Goal: Task Accomplishment & Management: Complete application form

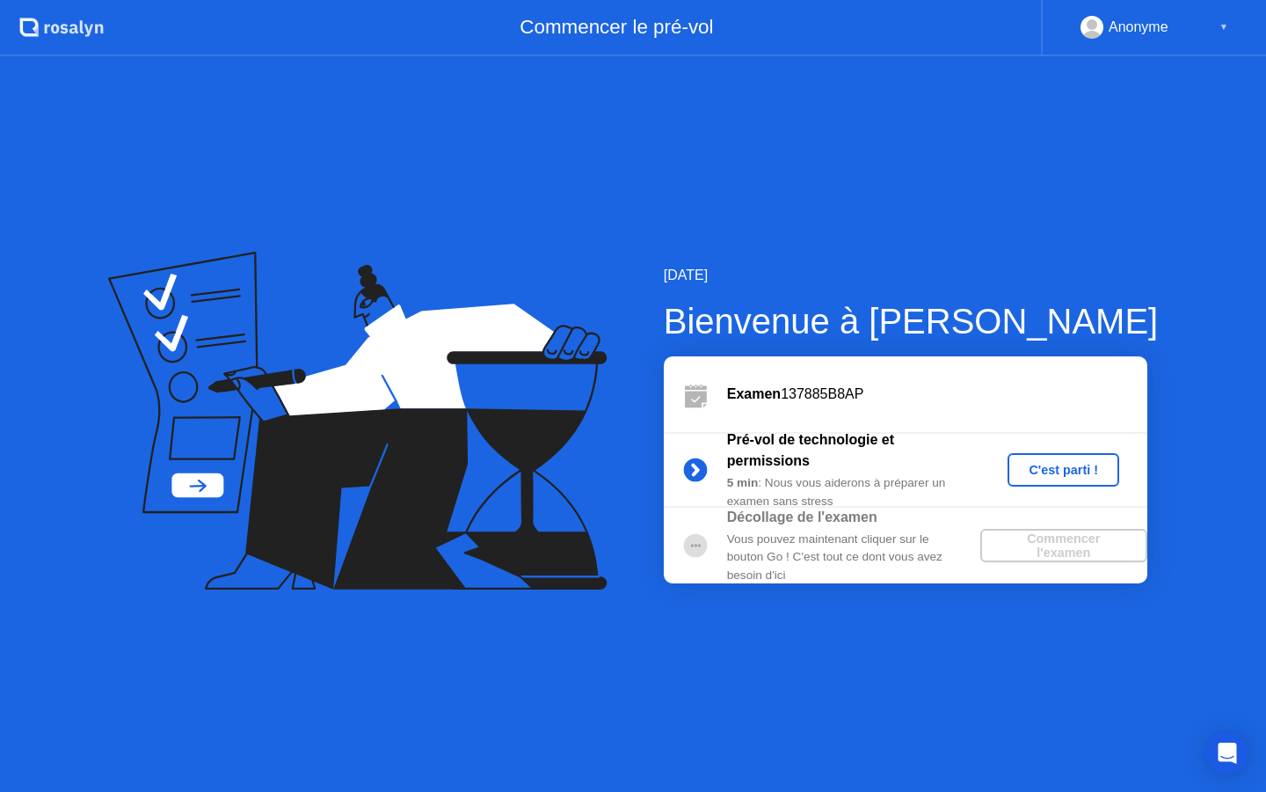
click at [1089, 469] on div "C'est parti !" at bounding box center [1064, 470] width 98 height 14
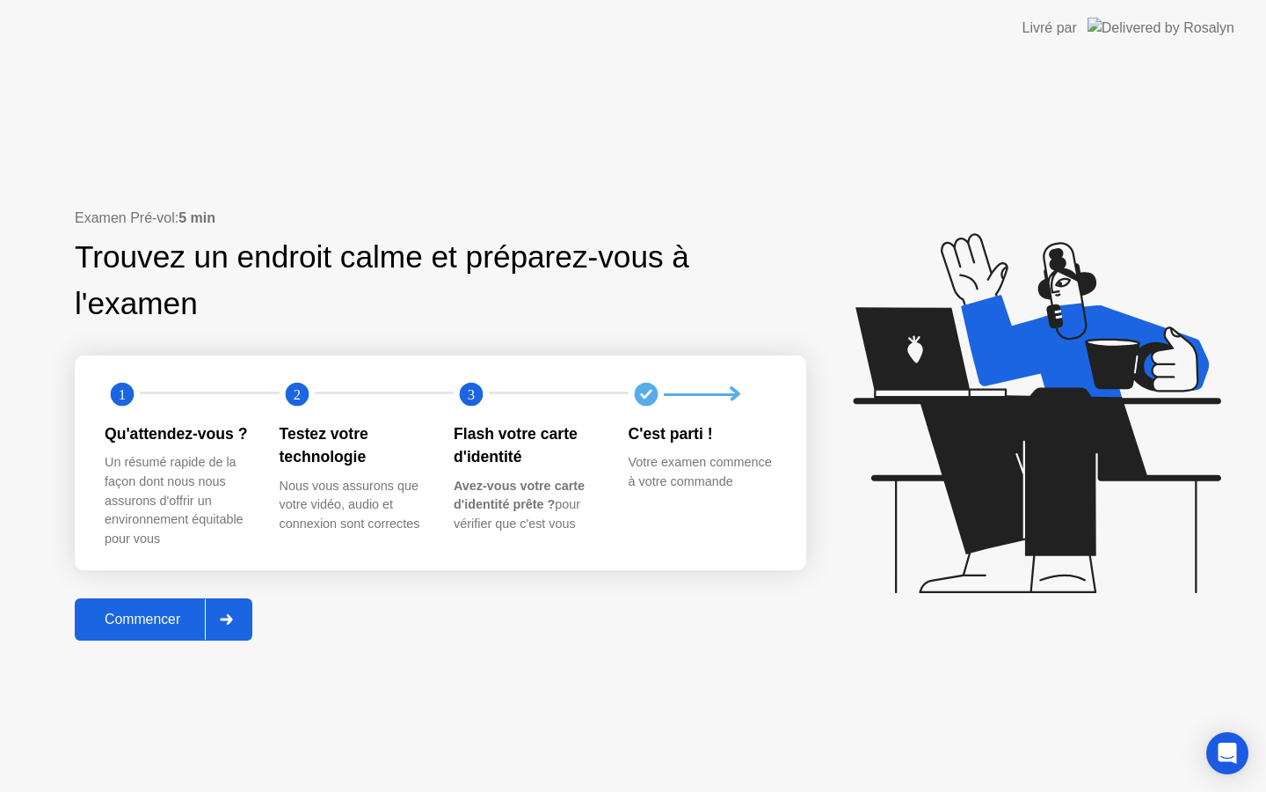
click at [167, 624] on div "Commencer" at bounding box center [142, 619] width 125 height 16
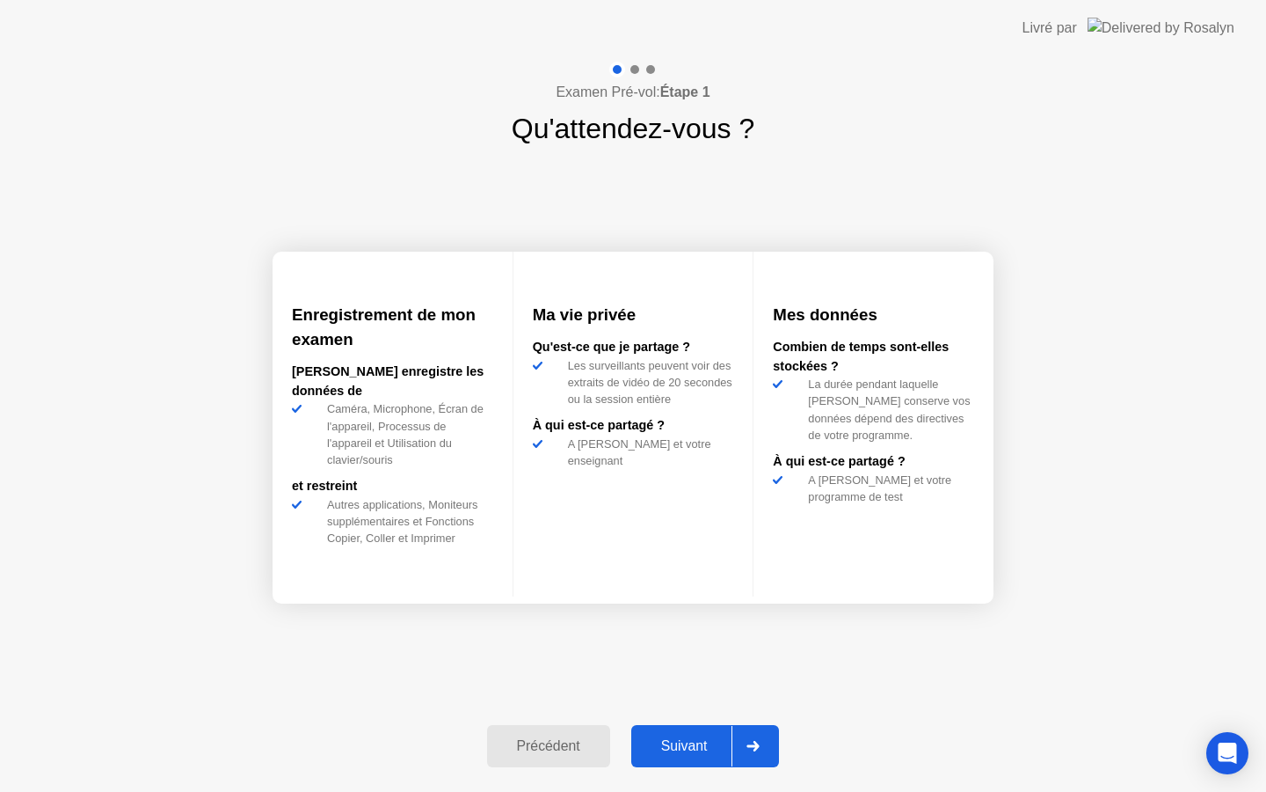
click at [682, 732] on button "Suivant" at bounding box center [705, 746] width 149 height 42
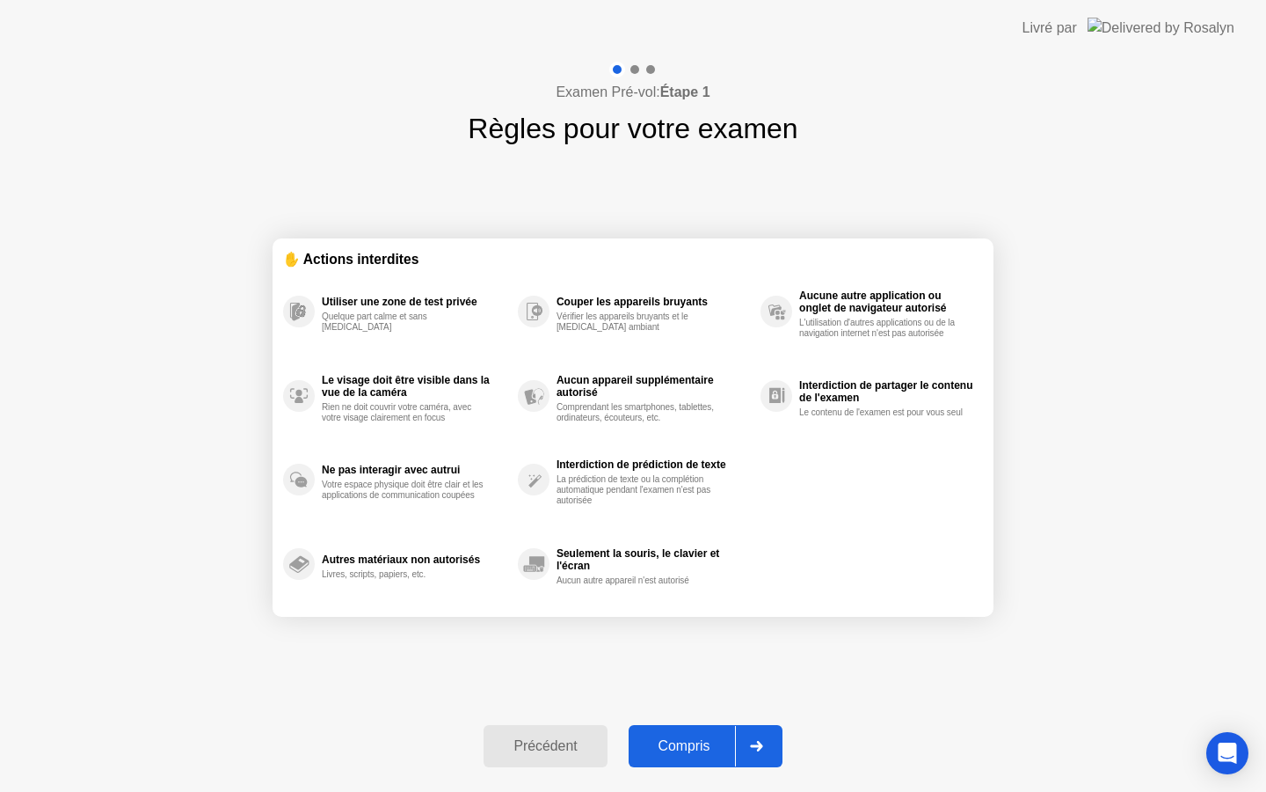
click at [682, 732] on button "Compris" at bounding box center [706, 746] width 154 height 42
select select "**********"
select select "*******"
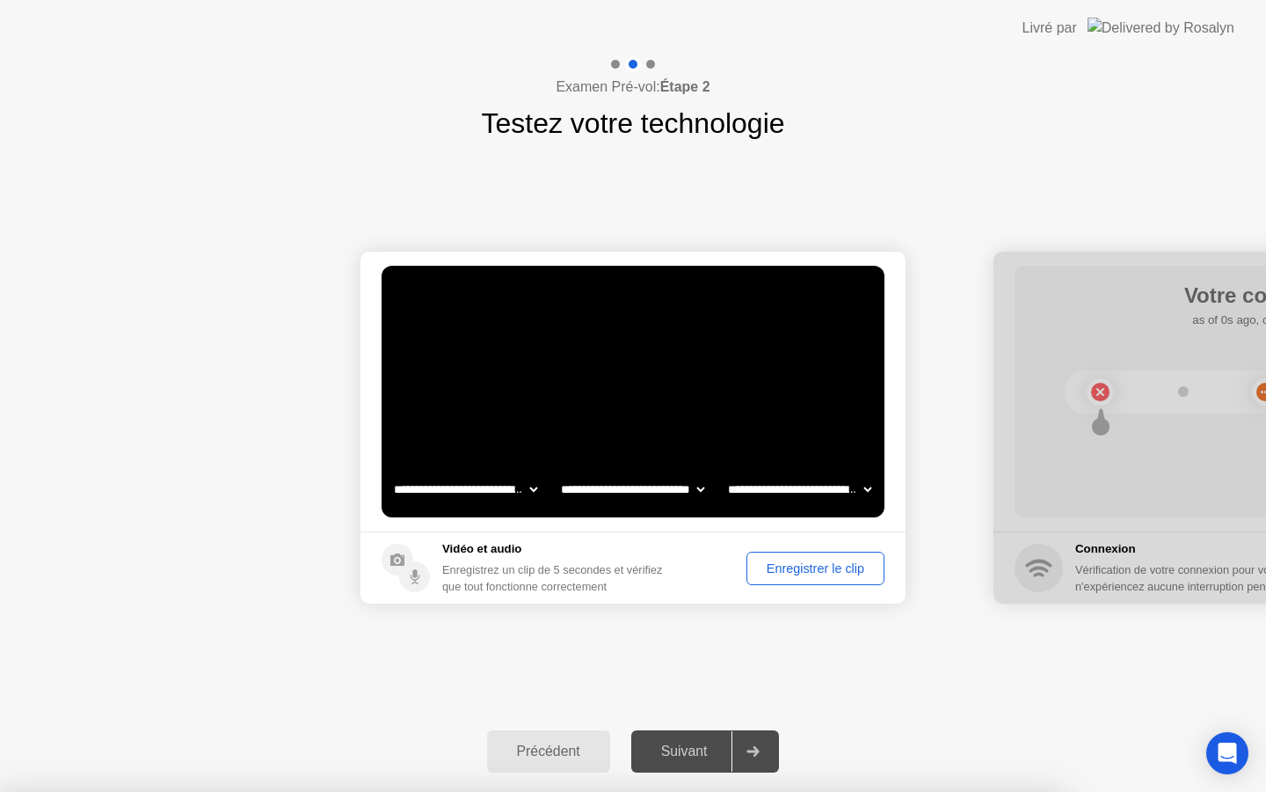
select select "**********"
click at [756, 566] on div "Enregistrer le clip" at bounding box center [816, 568] width 126 height 14
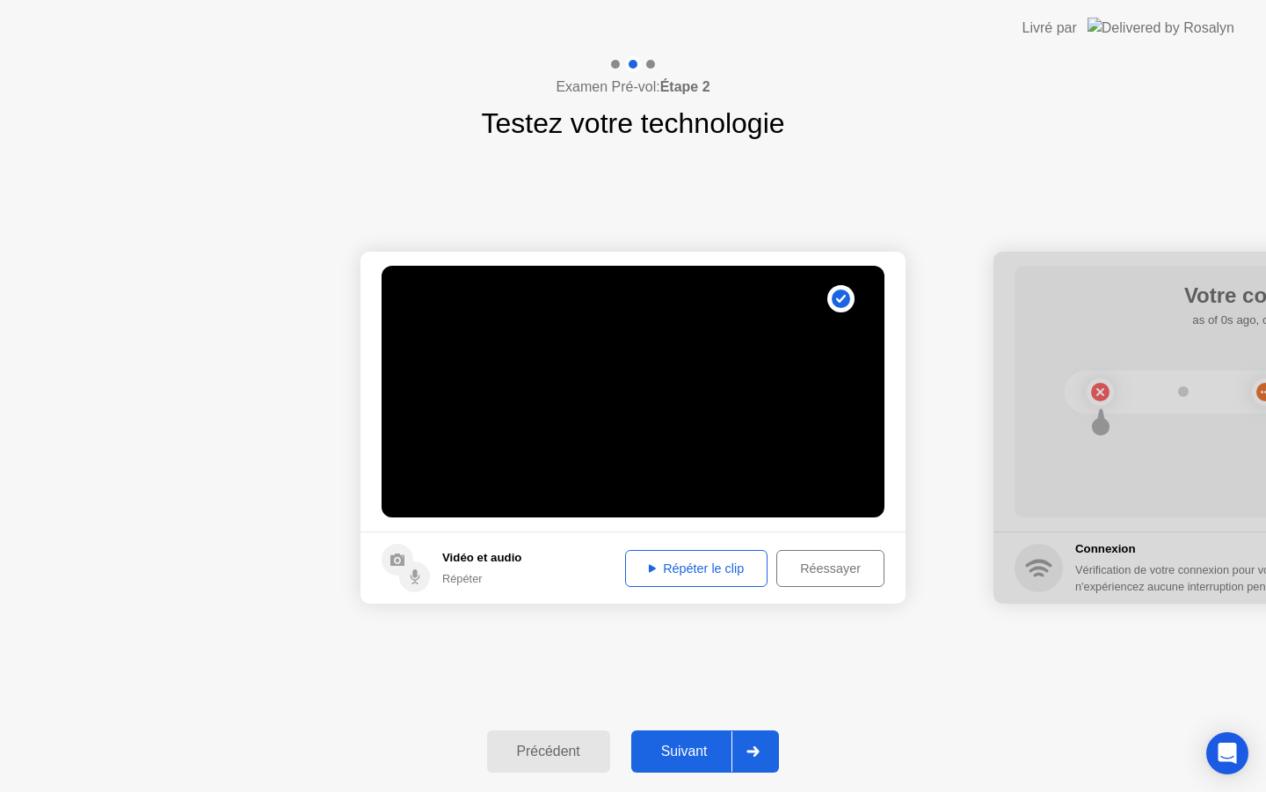
click at [709, 743] on div "Suivant" at bounding box center [685, 751] width 96 height 16
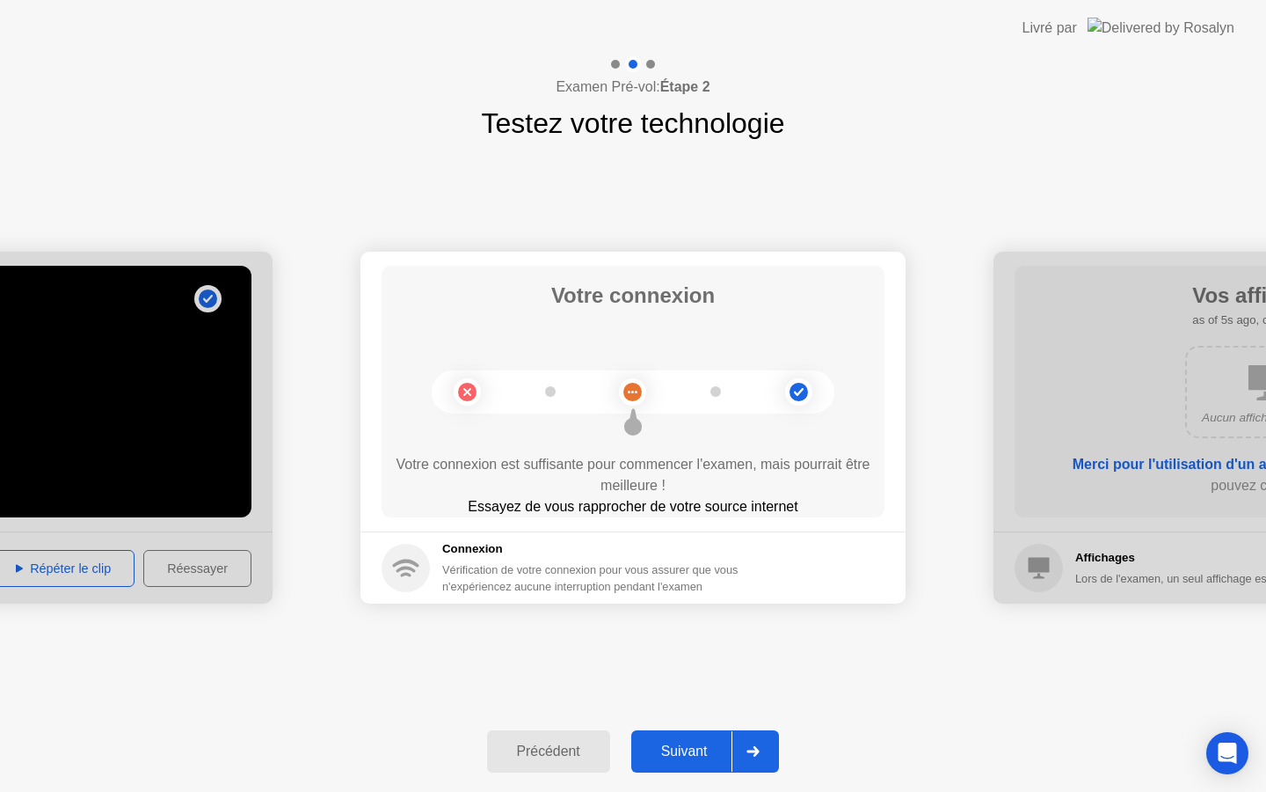
click at [727, 733] on button "Suivant" at bounding box center [705, 751] width 149 height 42
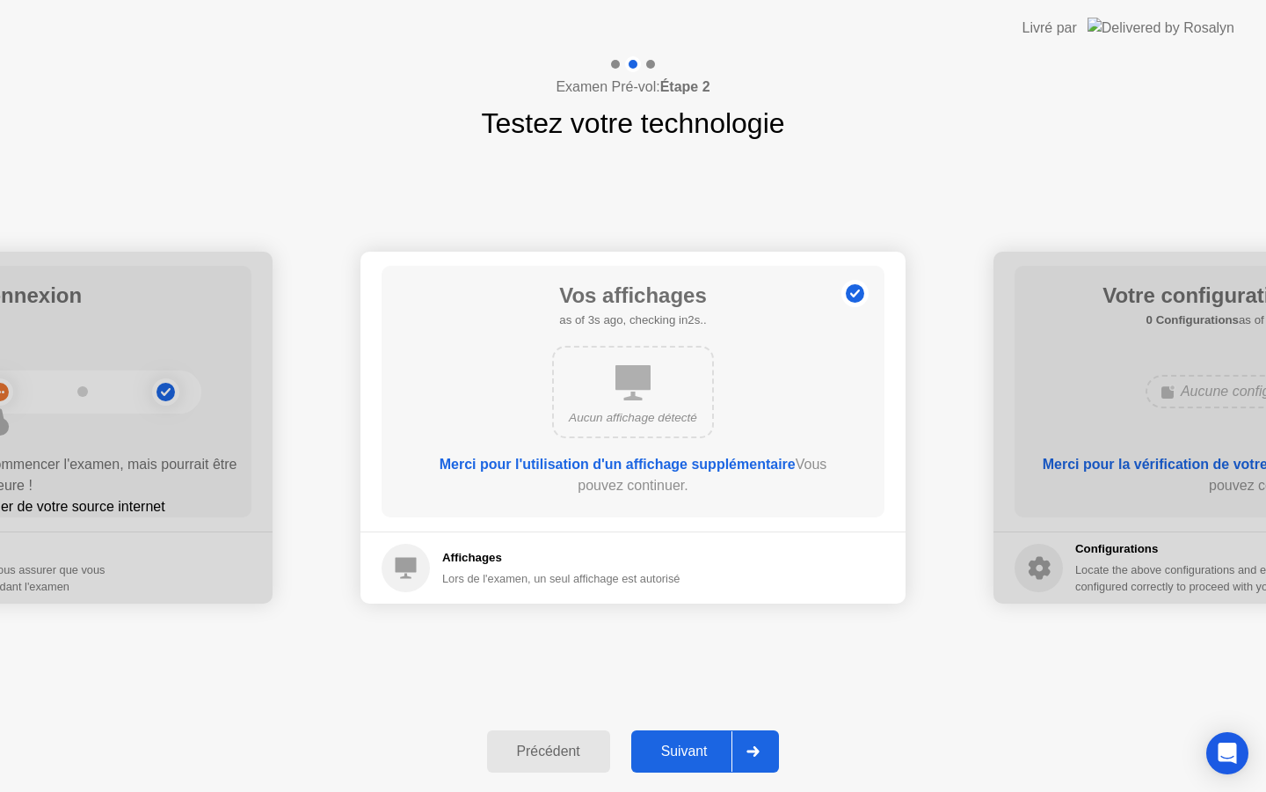
click at [727, 733] on button "Suivant" at bounding box center [705, 751] width 149 height 42
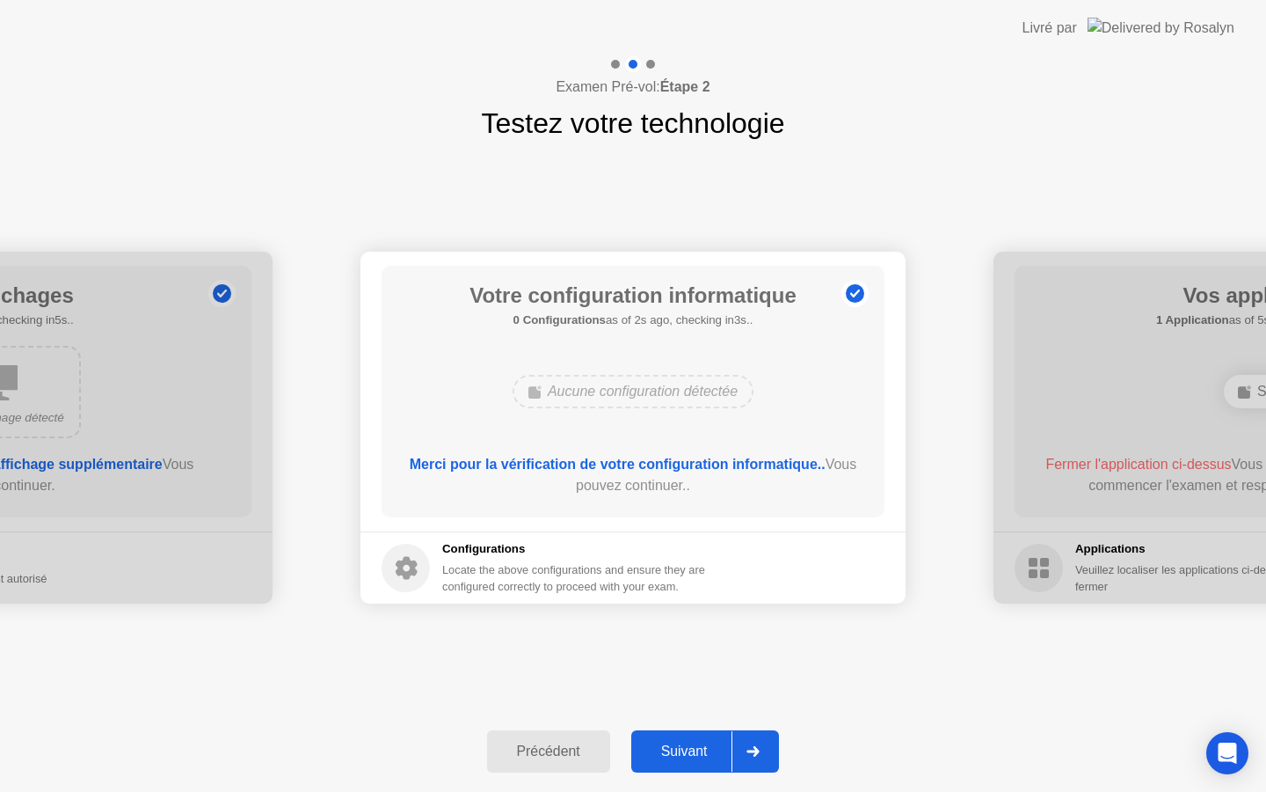
click at [727, 733] on button "Suivant" at bounding box center [705, 751] width 149 height 42
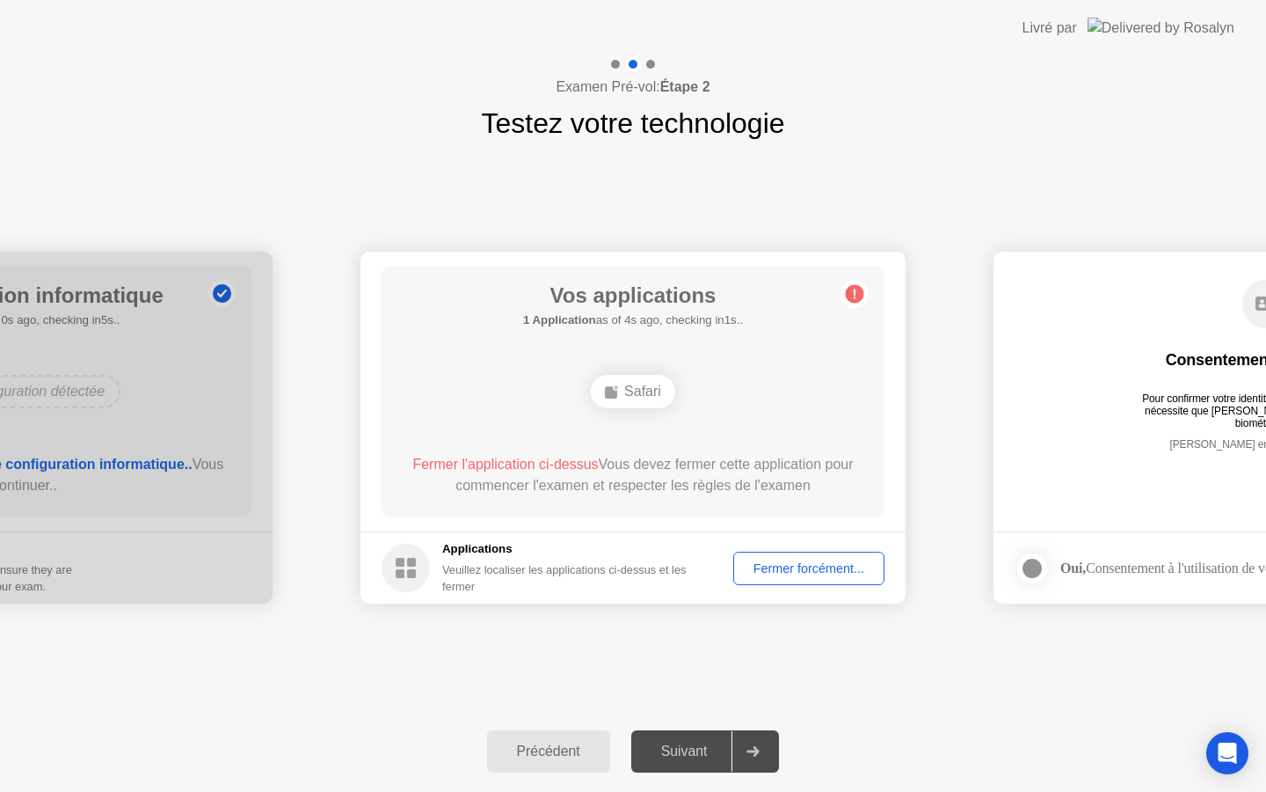
click at [806, 575] on div "Fermer forcément..." at bounding box center [809, 568] width 139 height 14
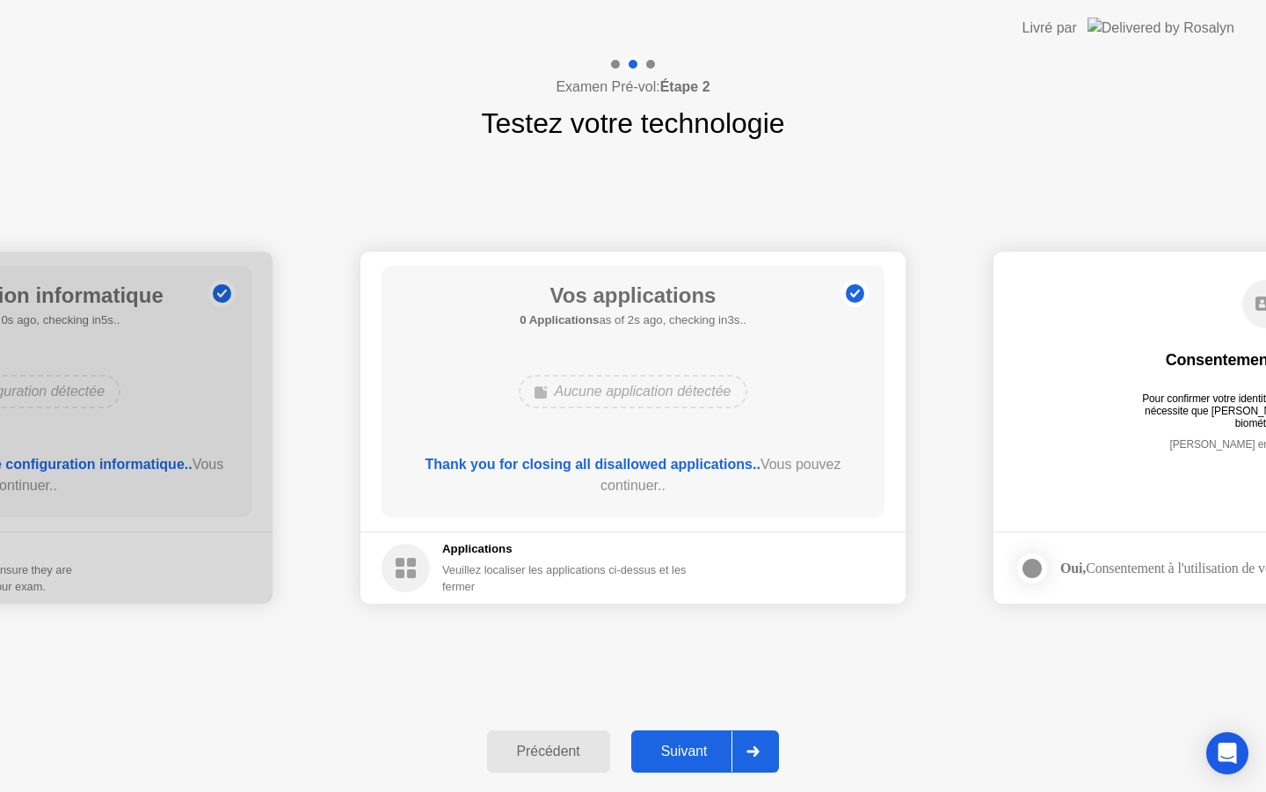
click at [715, 745] on div "Suivant" at bounding box center [685, 751] width 96 height 16
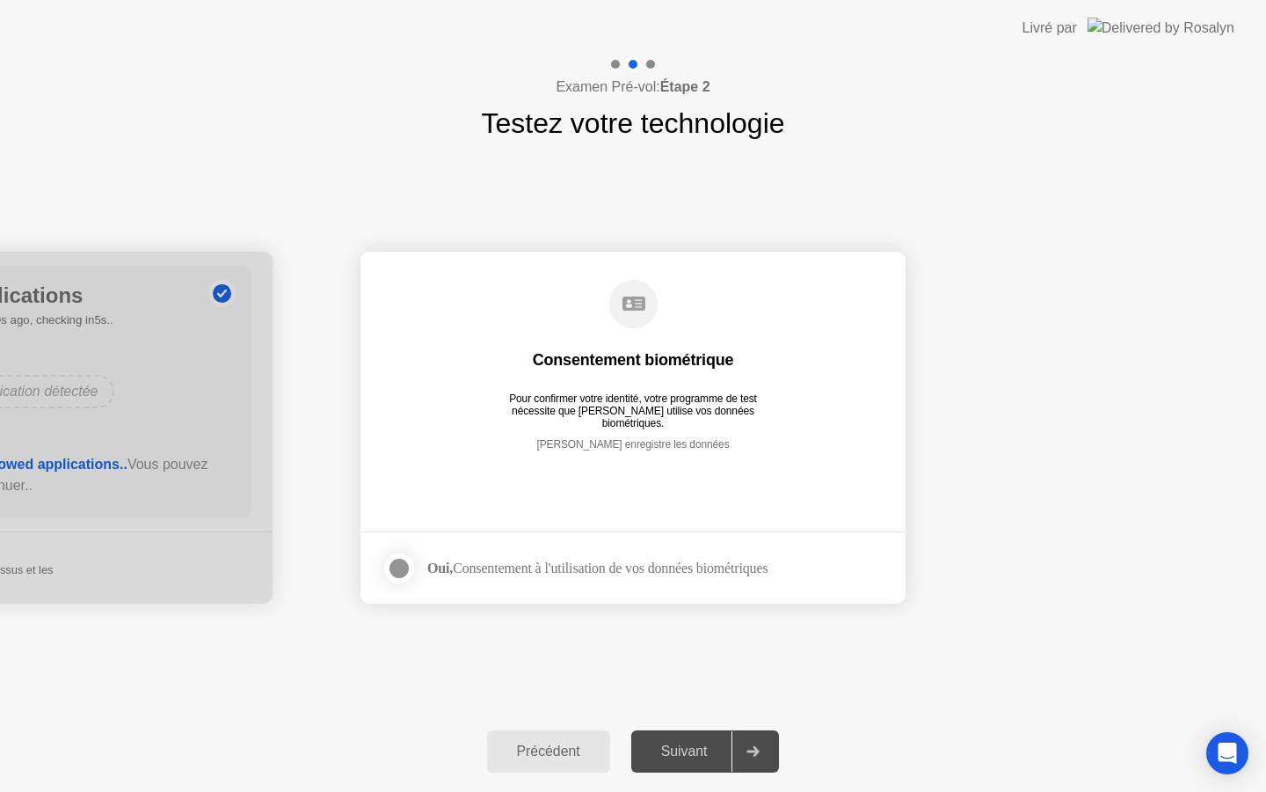
click at [414, 572] on label at bounding box center [405, 568] width 46 height 35
click at [689, 747] on div "Suivant" at bounding box center [685, 751] width 96 height 16
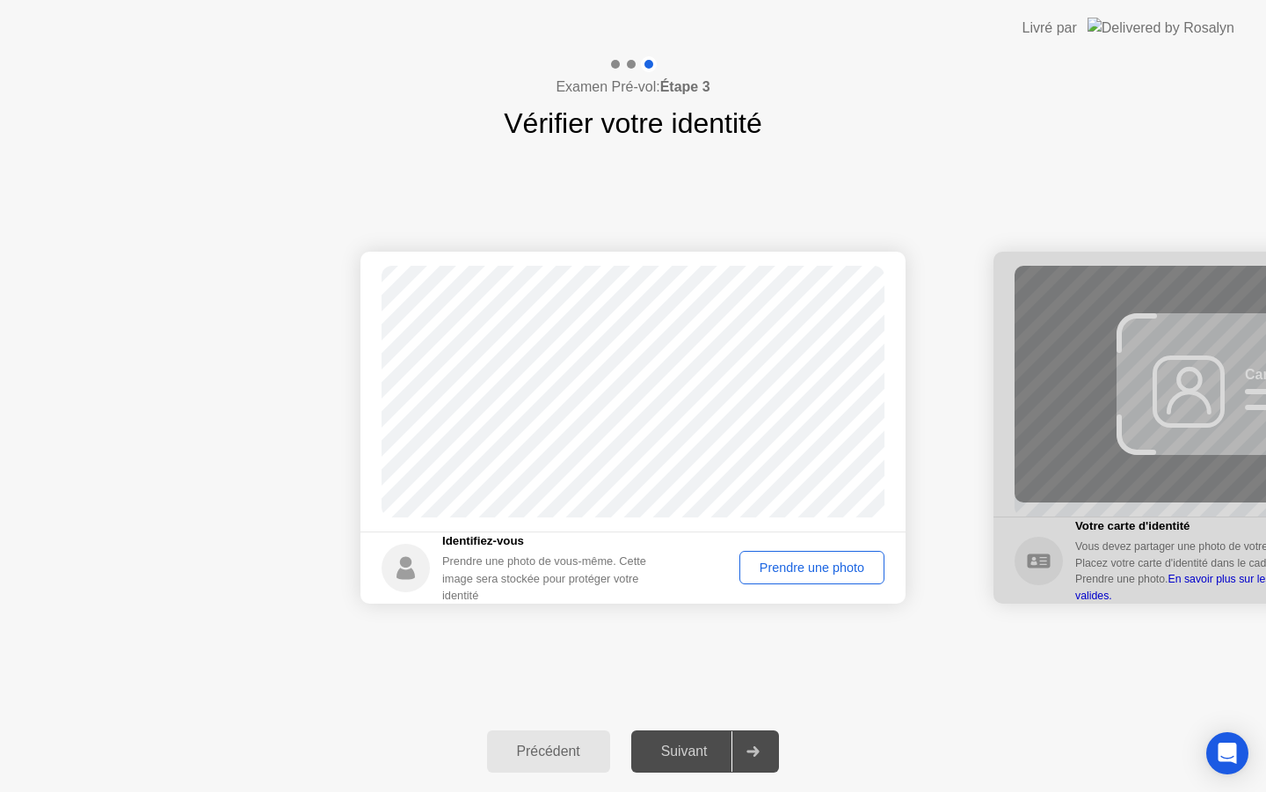
click at [798, 562] on div "Prendre une photo" at bounding box center [812, 567] width 133 height 14
click at [696, 759] on div "Suivant" at bounding box center [685, 751] width 96 height 16
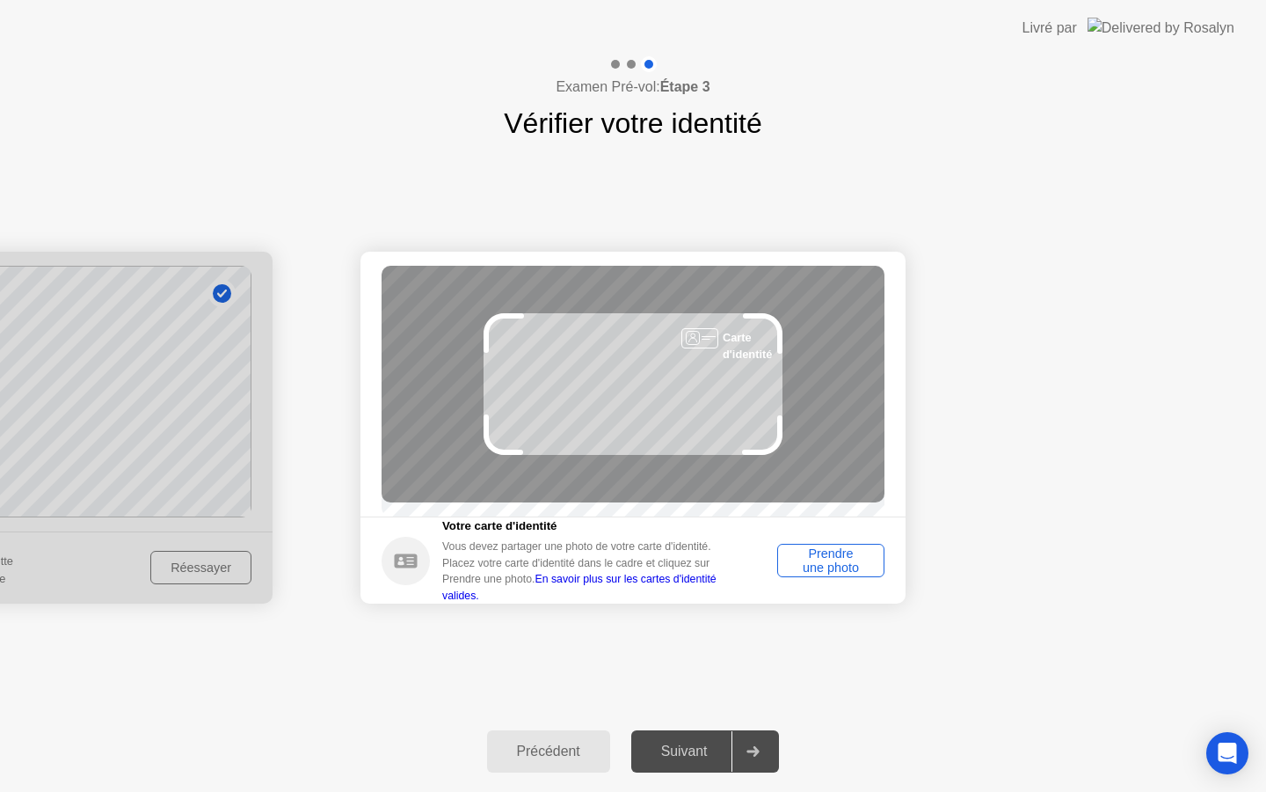
click at [814, 563] on div "Prendre une photo" at bounding box center [831, 560] width 95 height 28
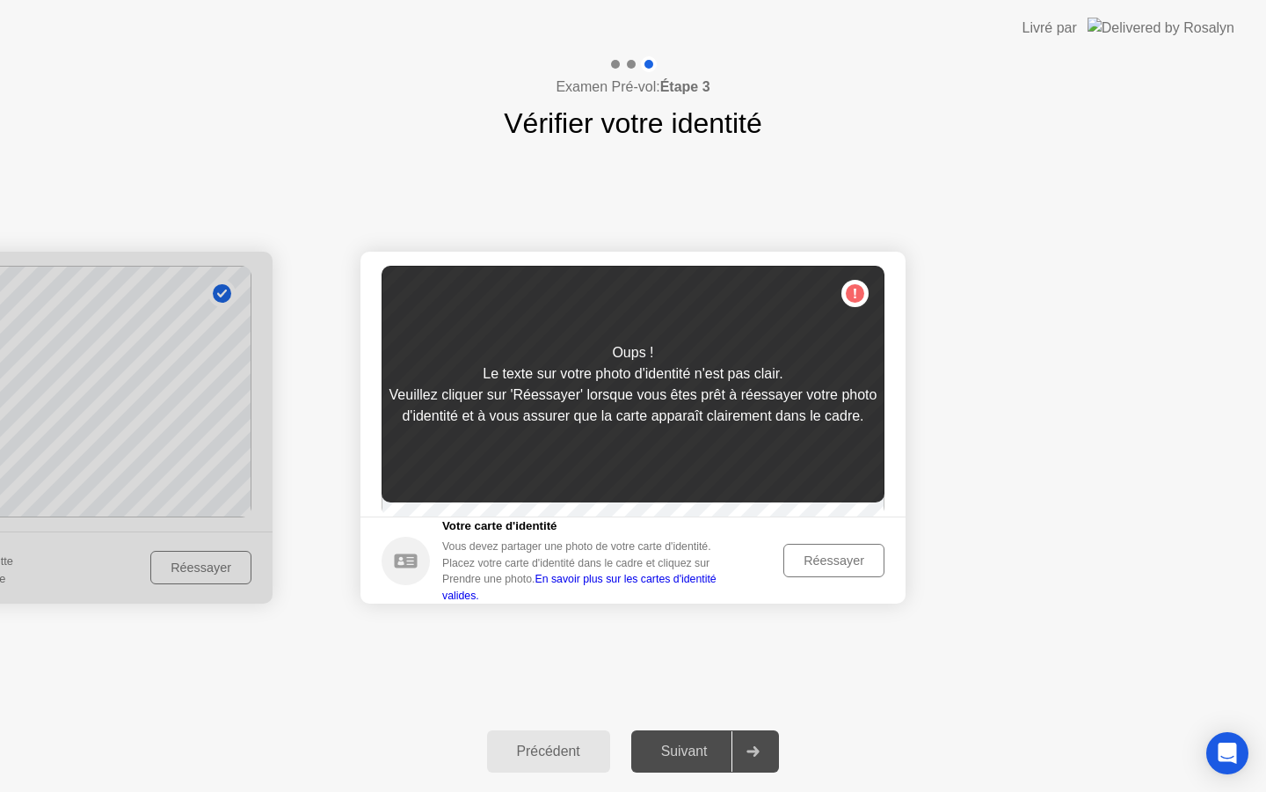
click at [824, 566] on div "Réessayer" at bounding box center [834, 560] width 89 height 14
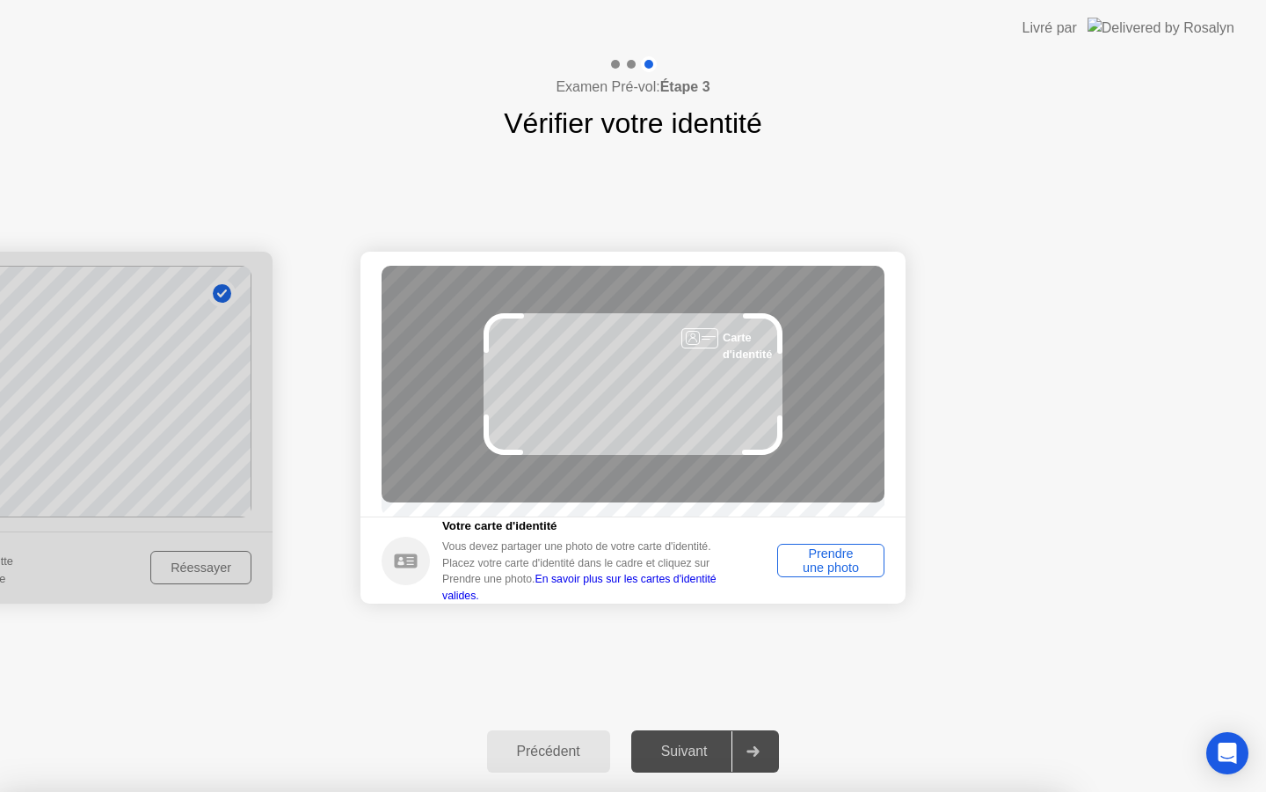
click at [813, 574] on div "Prendre une photo" at bounding box center [831, 560] width 95 height 28
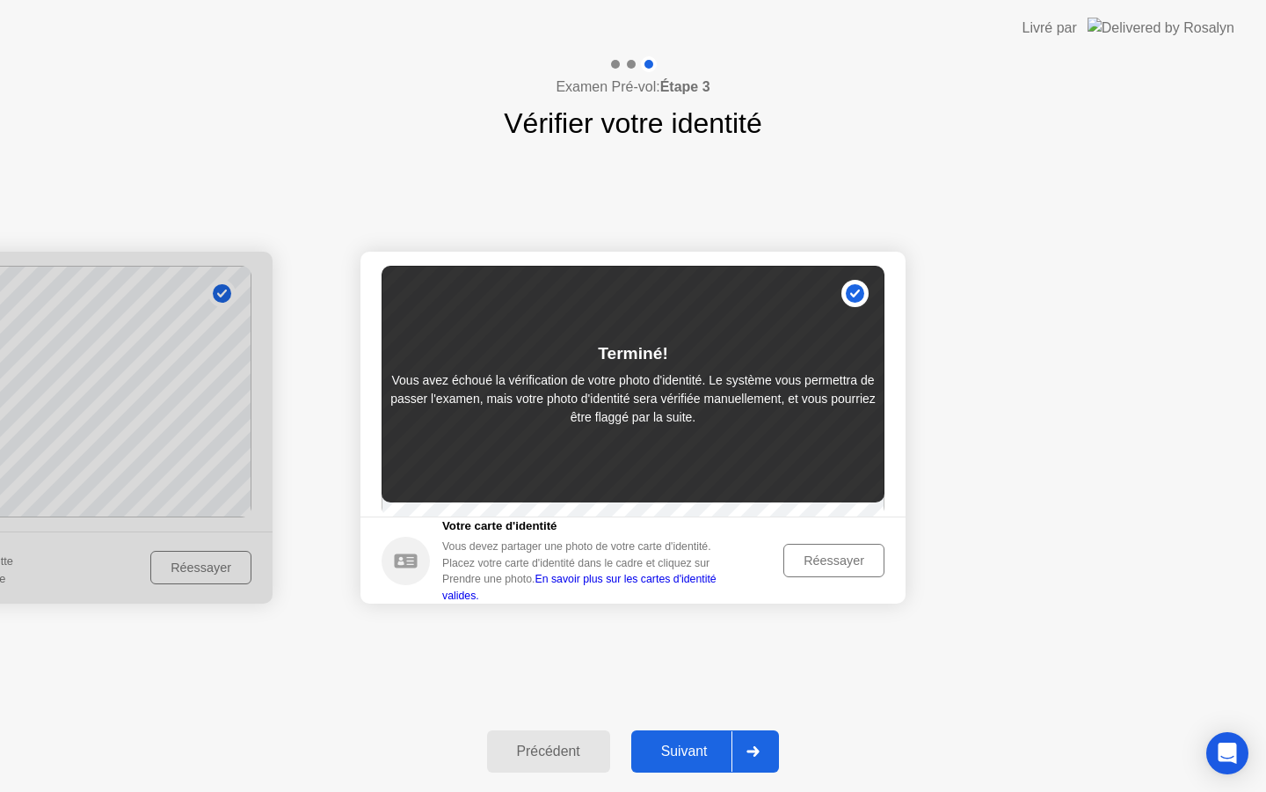
click at [848, 566] on div "Réessayer" at bounding box center [834, 560] width 89 height 14
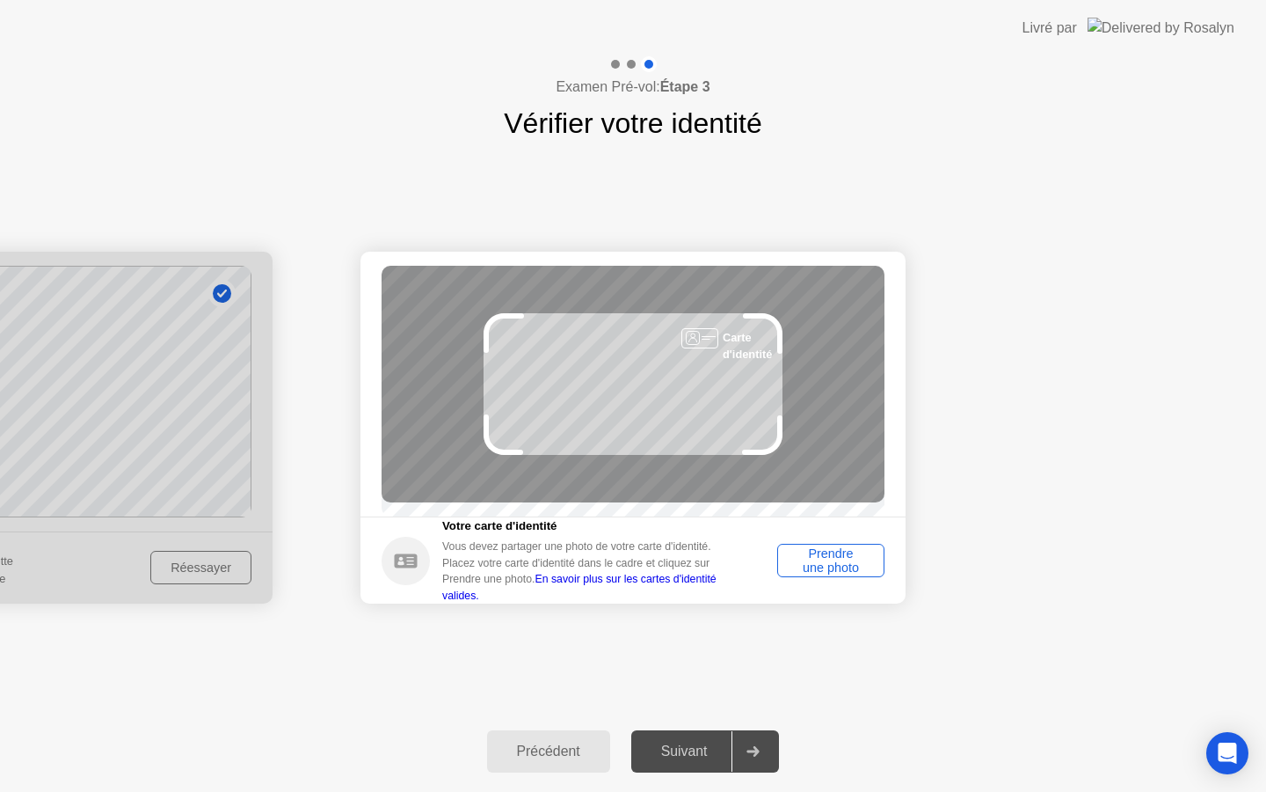
click at [848, 566] on div "Prendre une photo" at bounding box center [831, 560] width 95 height 28
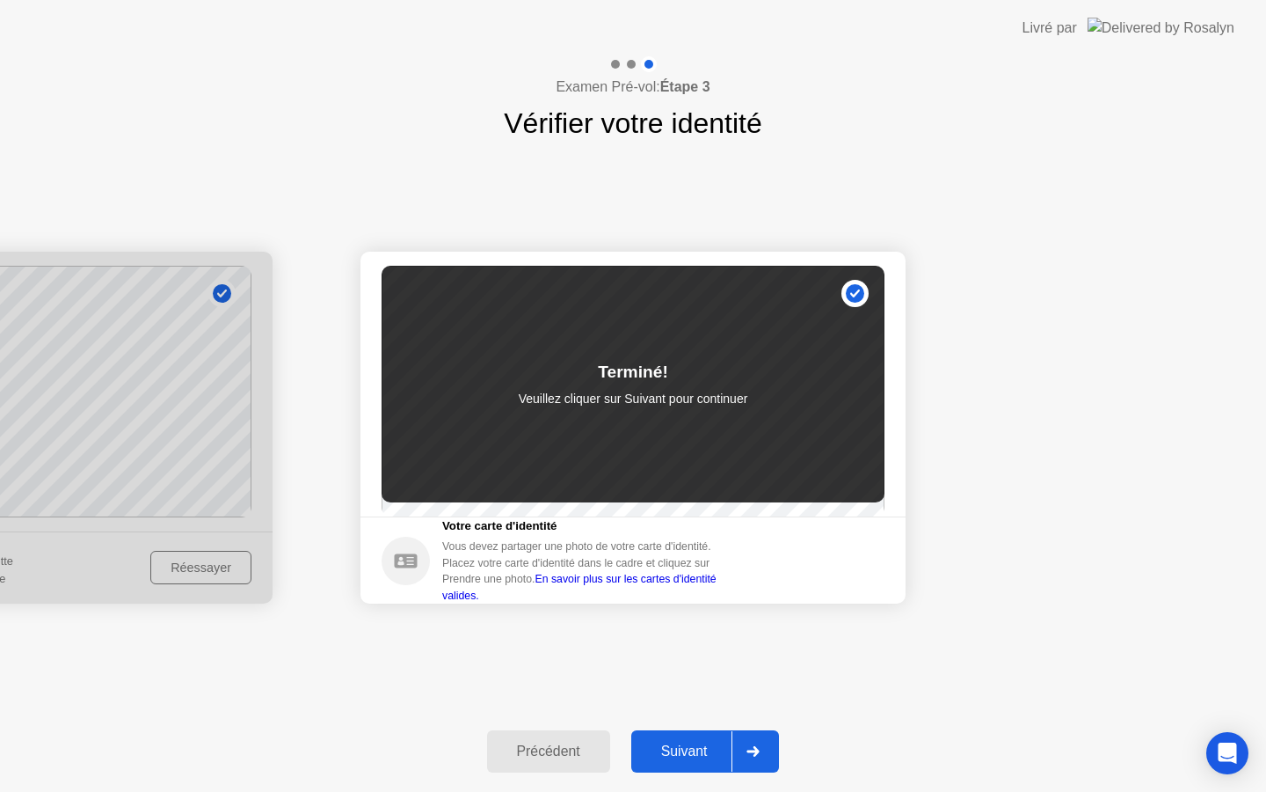
click at [751, 741] on div at bounding box center [753, 751] width 42 height 40
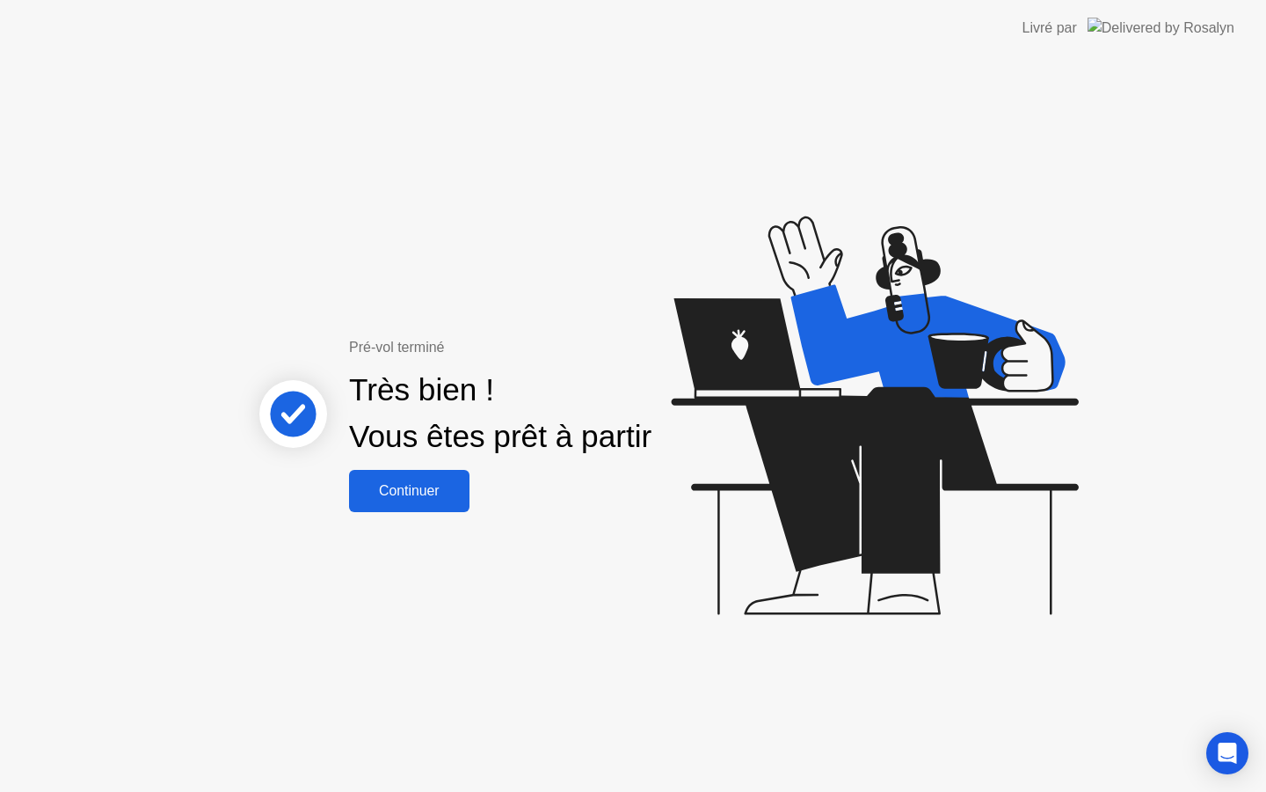
click at [421, 483] on div "Continuer" at bounding box center [409, 491] width 110 height 16
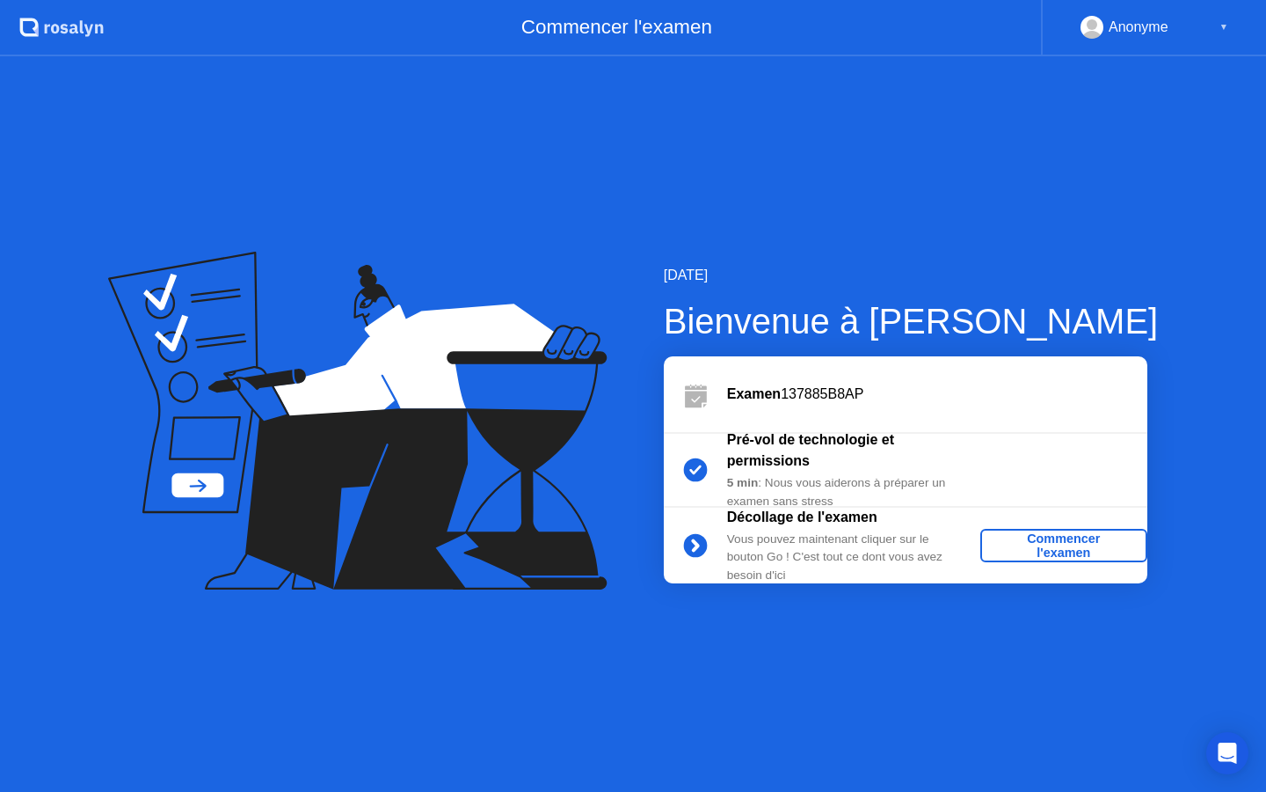
click at [1021, 544] on div "Commencer l'examen" at bounding box center [1064, 545] width 153 height 28
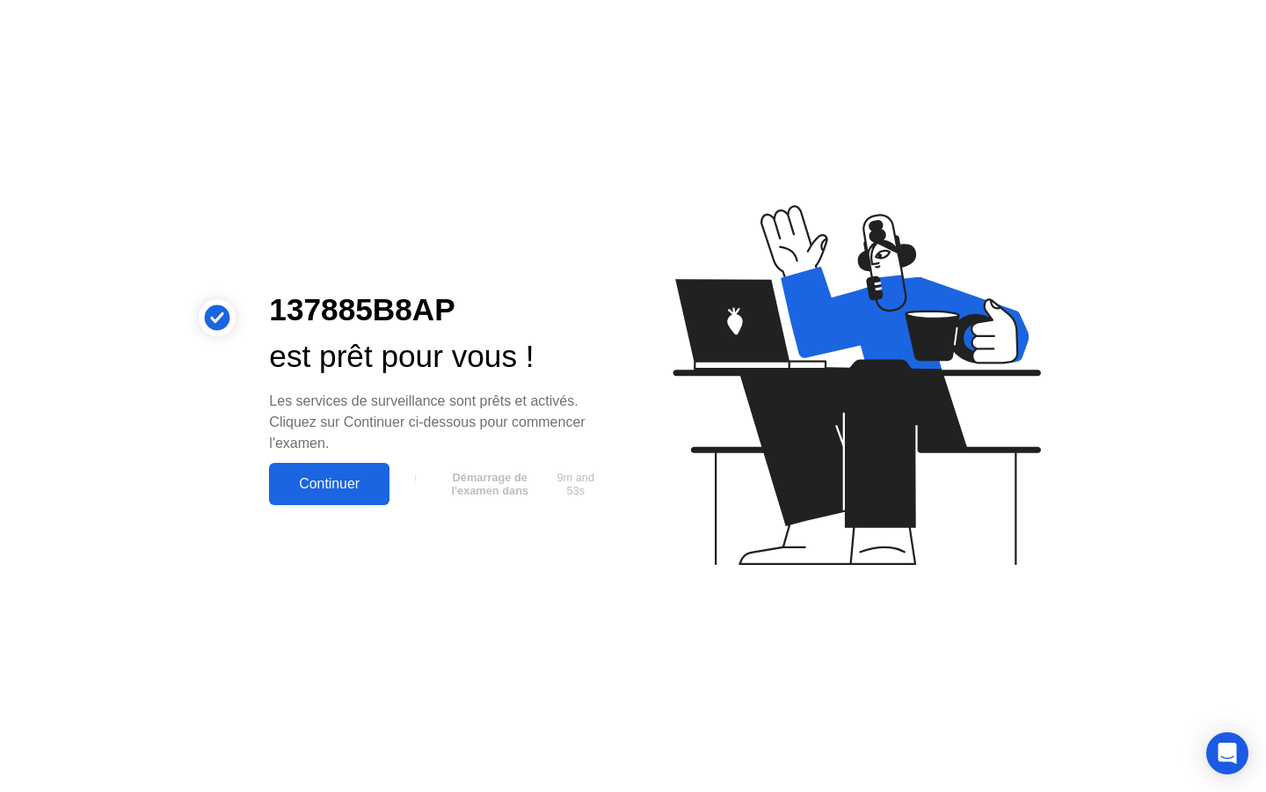
click at [376, 476] on div "Continuer" at bounding box center [329, 484] width 110 height 16
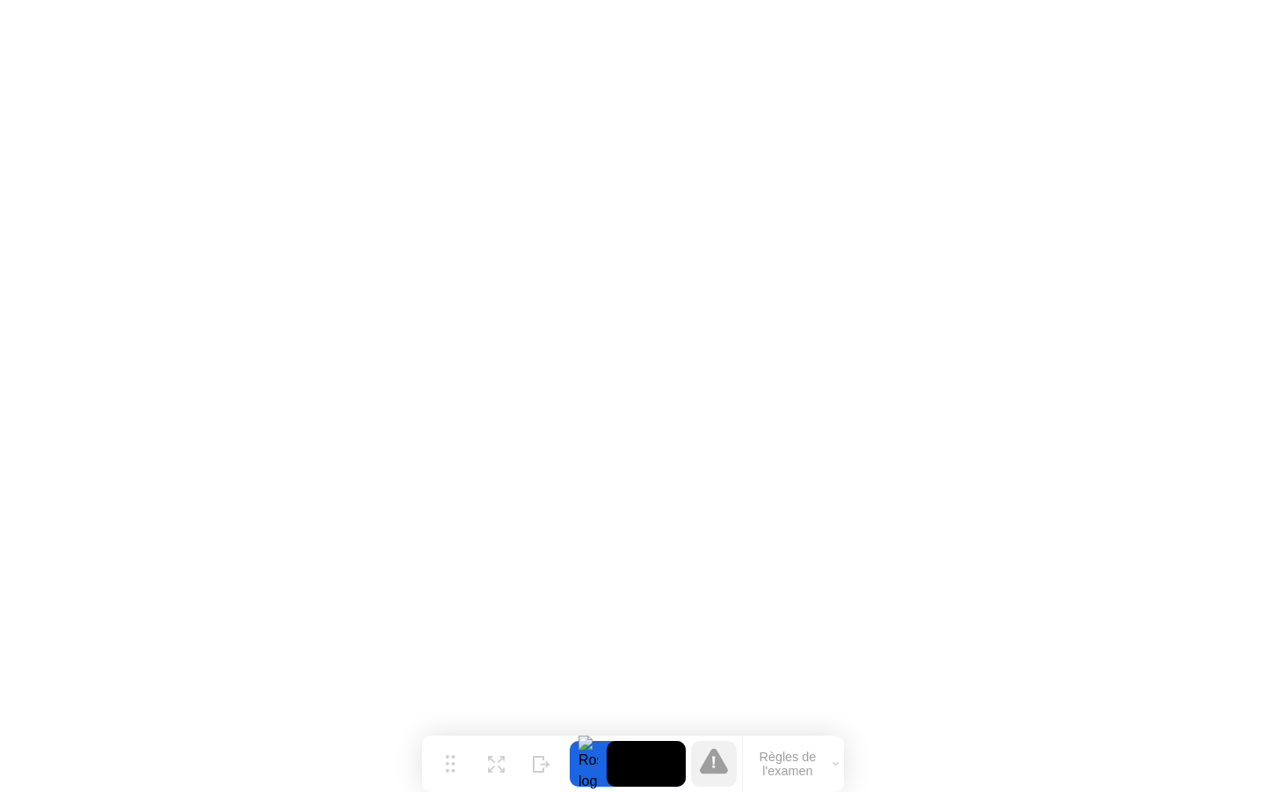
click at [769, 764] on button "Règles de l'examen" at bounding box center [793, 763] width 101 height 30
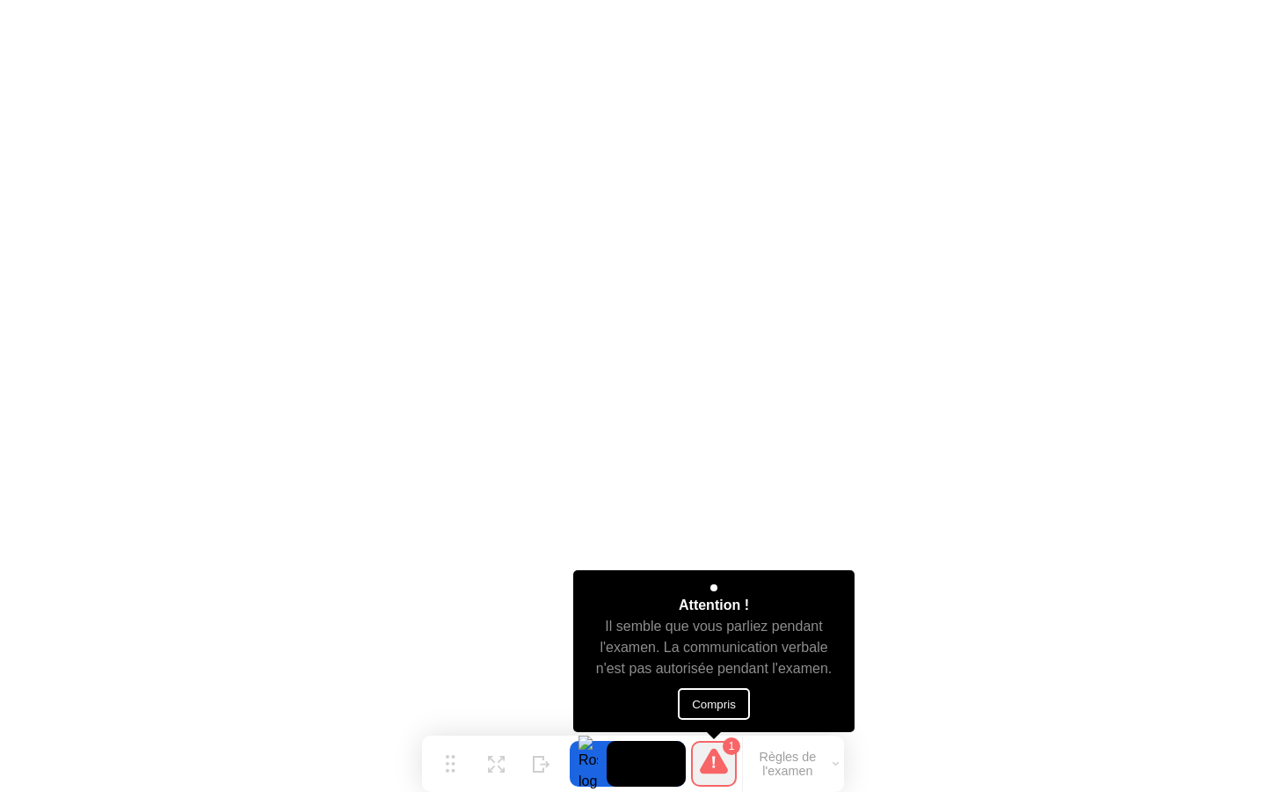
click at [712, 704] on button "Compris" at bounding box center [714, 704] width 72 height 32
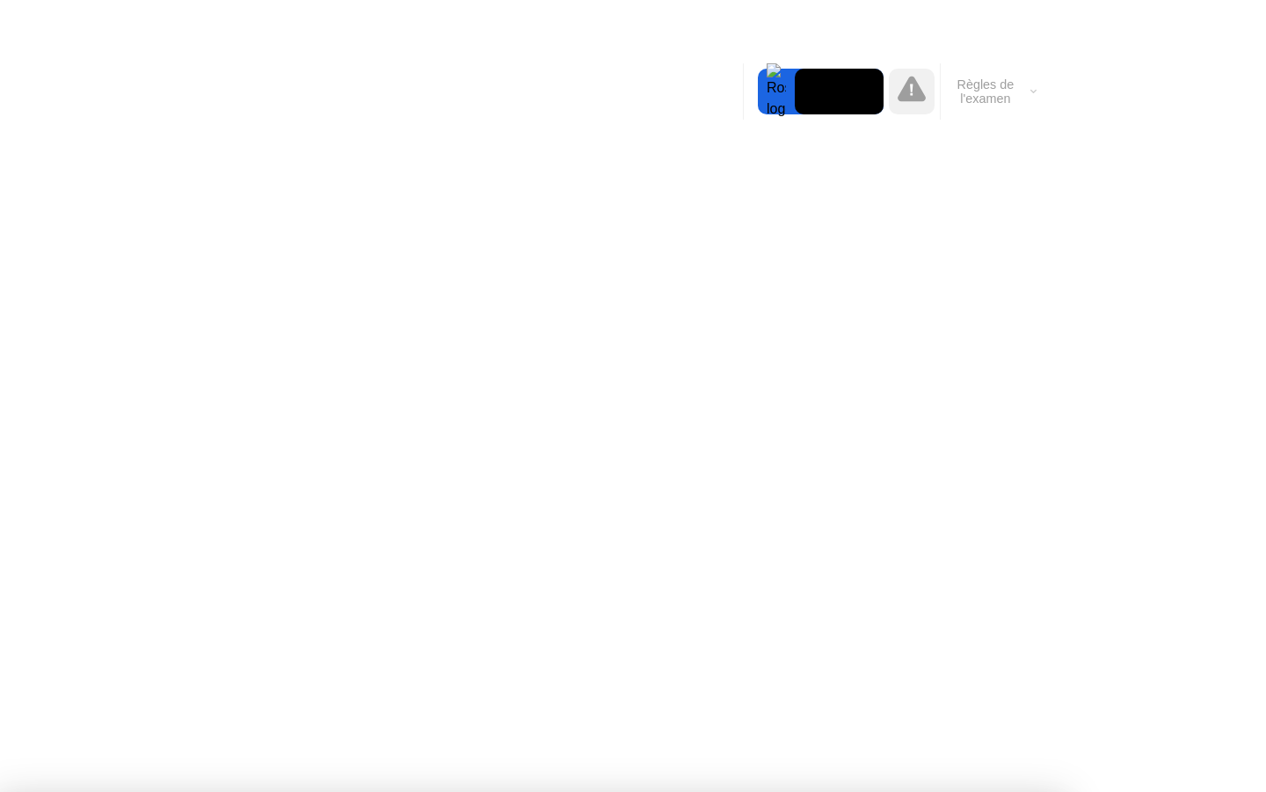
click at [820, 95] on video at bounding box center [839, 92] width 89 height 46
click at [852, 791] on div at bounding box center [633, 792] width 1266 height 0
click at [895, 94] on div at bounding box center [912, 92] width 46 height 46
click at [1016, 90] on button "Règles de l'examen" at bounding box center [991, 92] width 101 height 30
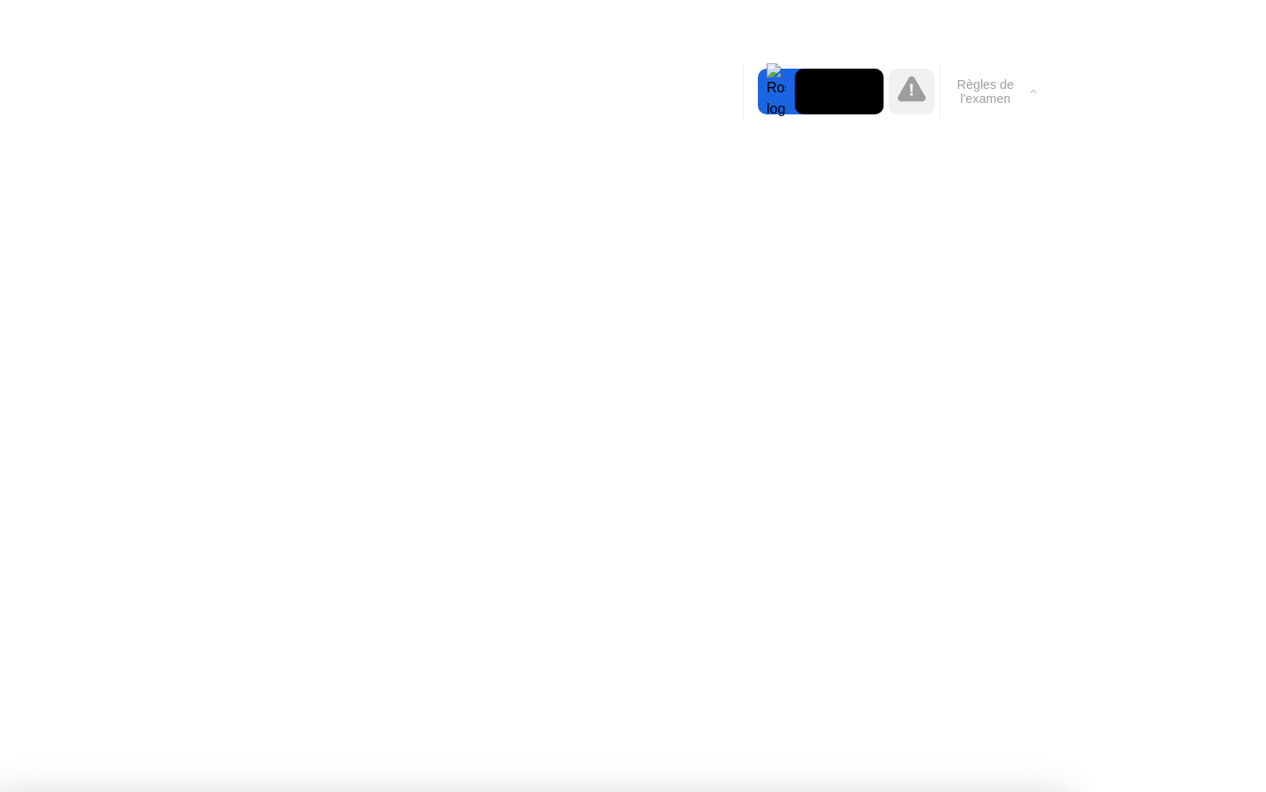
click at [1019, 92] on button "Règles de l'examen" at bounding box center [991, 92] width 101 height 30
click at [1020, 92] on button "Règles de l'examen" at bounding box center [991, 92] width 101 height 30
click at [792, 93] on div at bounding box center [776, 92] width 37 height 46
click at [852, 791] on div at bounding box center [633, 792] width 1266 height 0
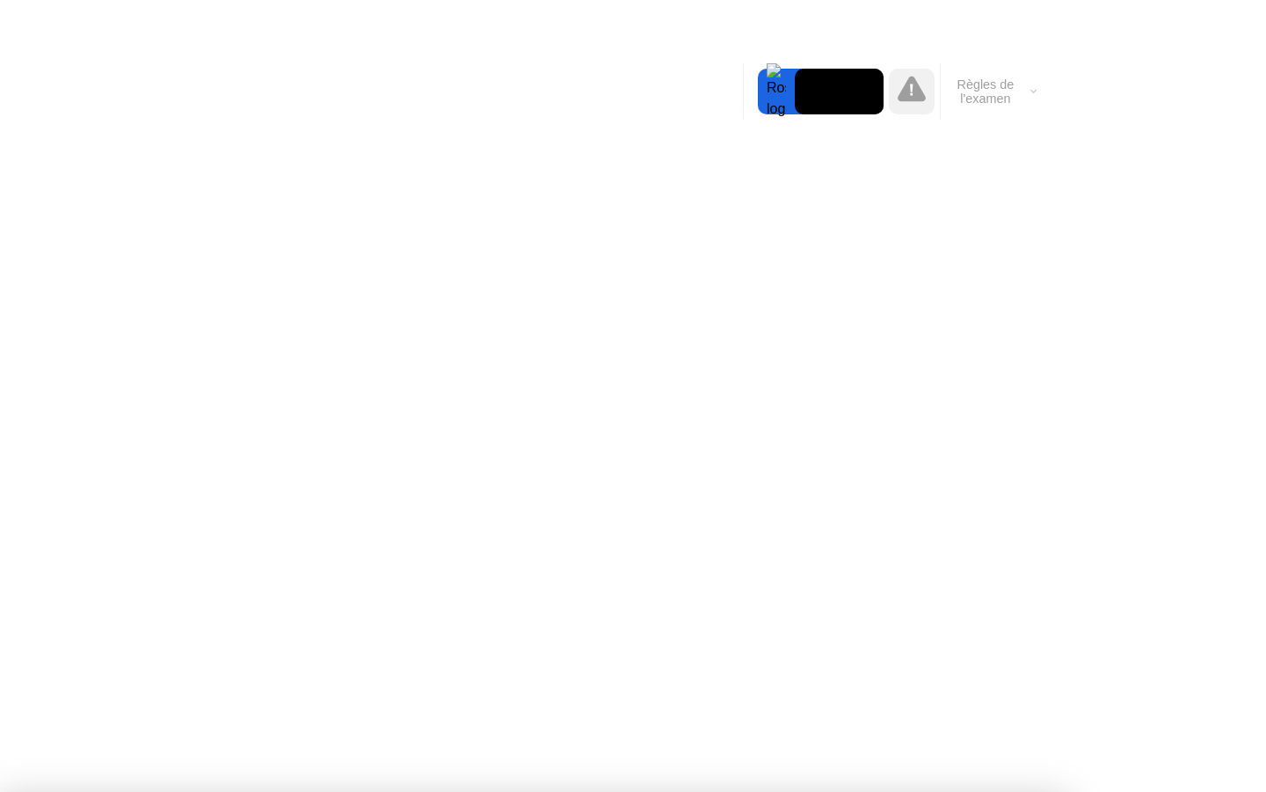
click at [1239, 791] on div at bounding box center [633, 792] width 1266 height 0
click at [1228, 791] on div at bounding box center [633, 792] width 1266 height 0
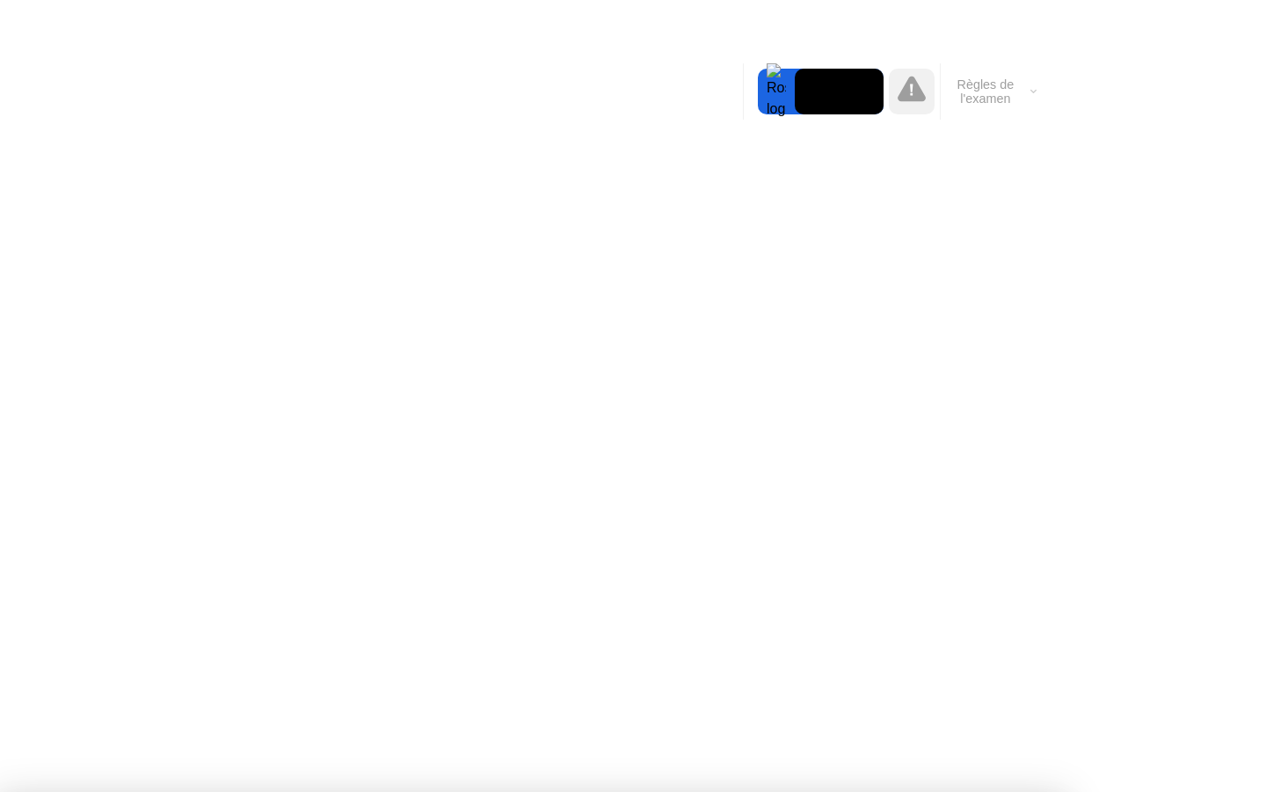
click at [858, 99] on video at bounding box center [839, 92] width 89 height 46
click at [1010, 71] on div "Règles de l'examen" at bounding box center [991, 91] width 102 height 56
click at [1009, 77] on button "Règles de l'examen" at bounding box center [991, 92] width 101 height 30
click at [869, 791] on div at bounding box center [633, 792] width 1266 height 0
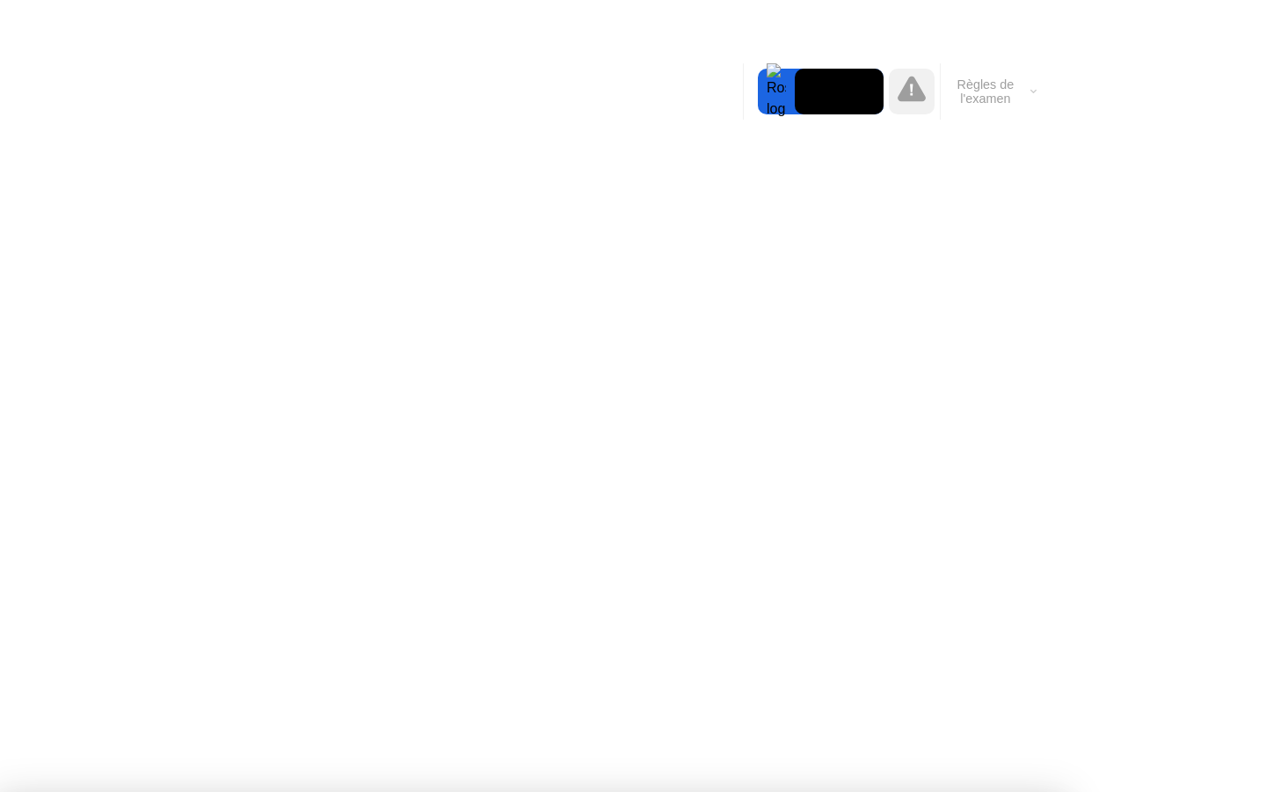
drag, startPoint x: 785, startPoint y: 95, endPoint x: 808, endPoint y: 148, distance: 57.5
click at [828, 123] on body "Oops, nous avons perdu contact Nous avons essayé de restaurer votre connexion i…" at bounding box center [633, 396] width 1266 height 792
drag, startPoint x: 857, startPoint y: 372, endPoint x: 985, endPoint y: 0, distance: 393.6
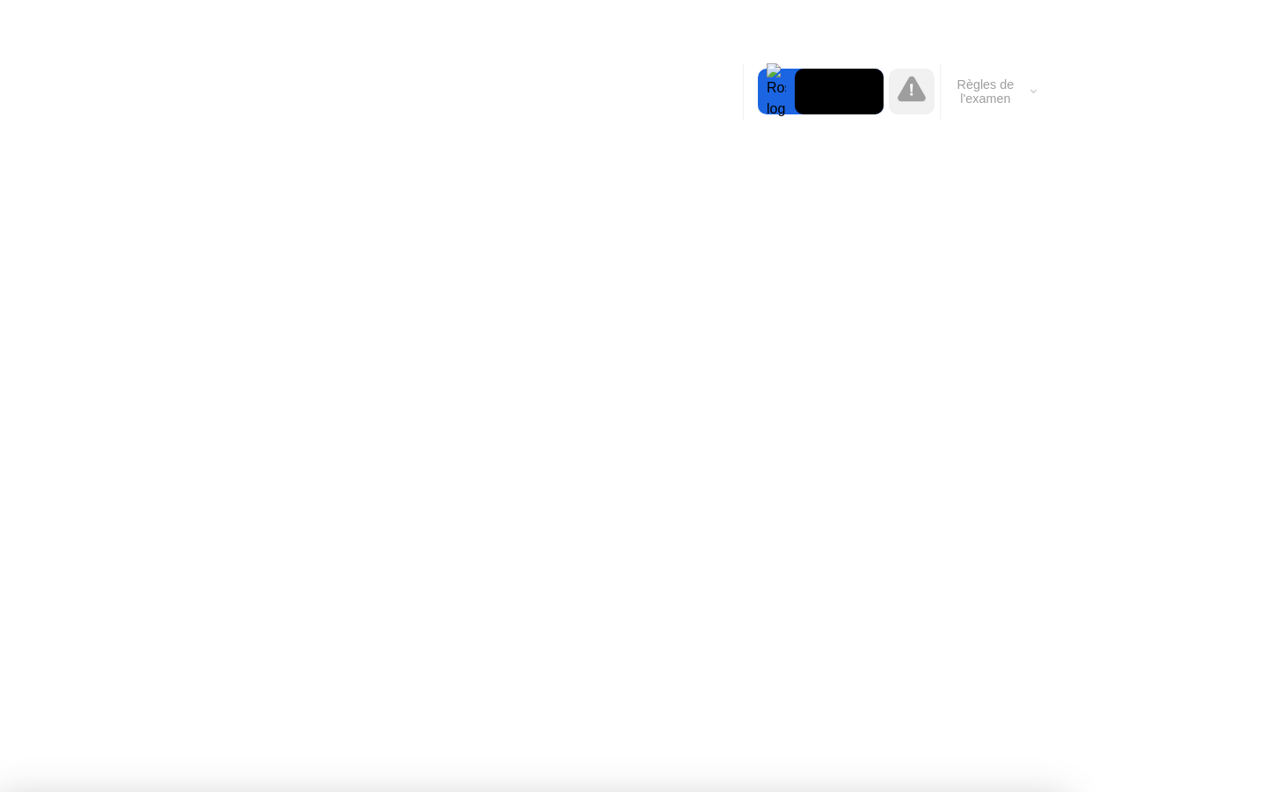
click at [1180, 791] on div at bounding box center [633, 792] width 1266 height 0
click at [817, 97] on video at bounding box center [839, 92] width 89 height 46
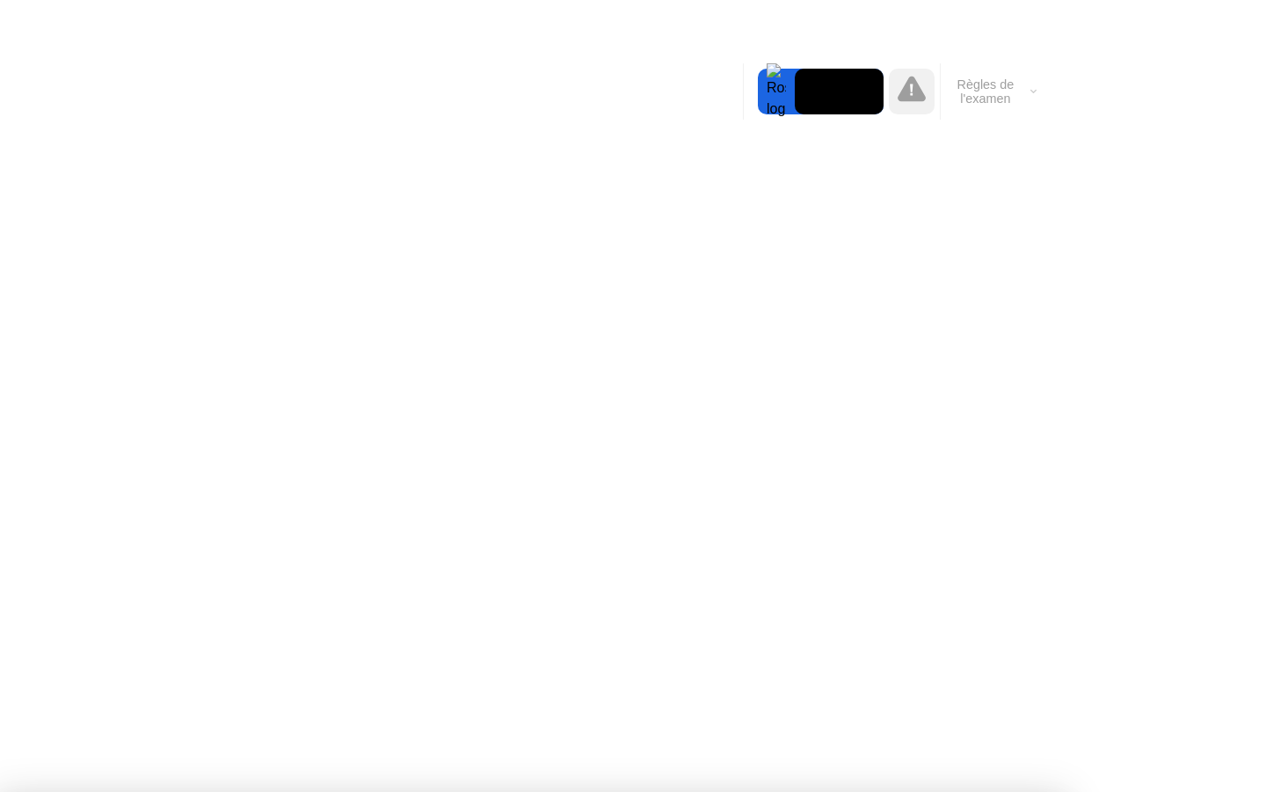
click at [817, 97] on video at bounding box center [839, 92] width 89 height 46
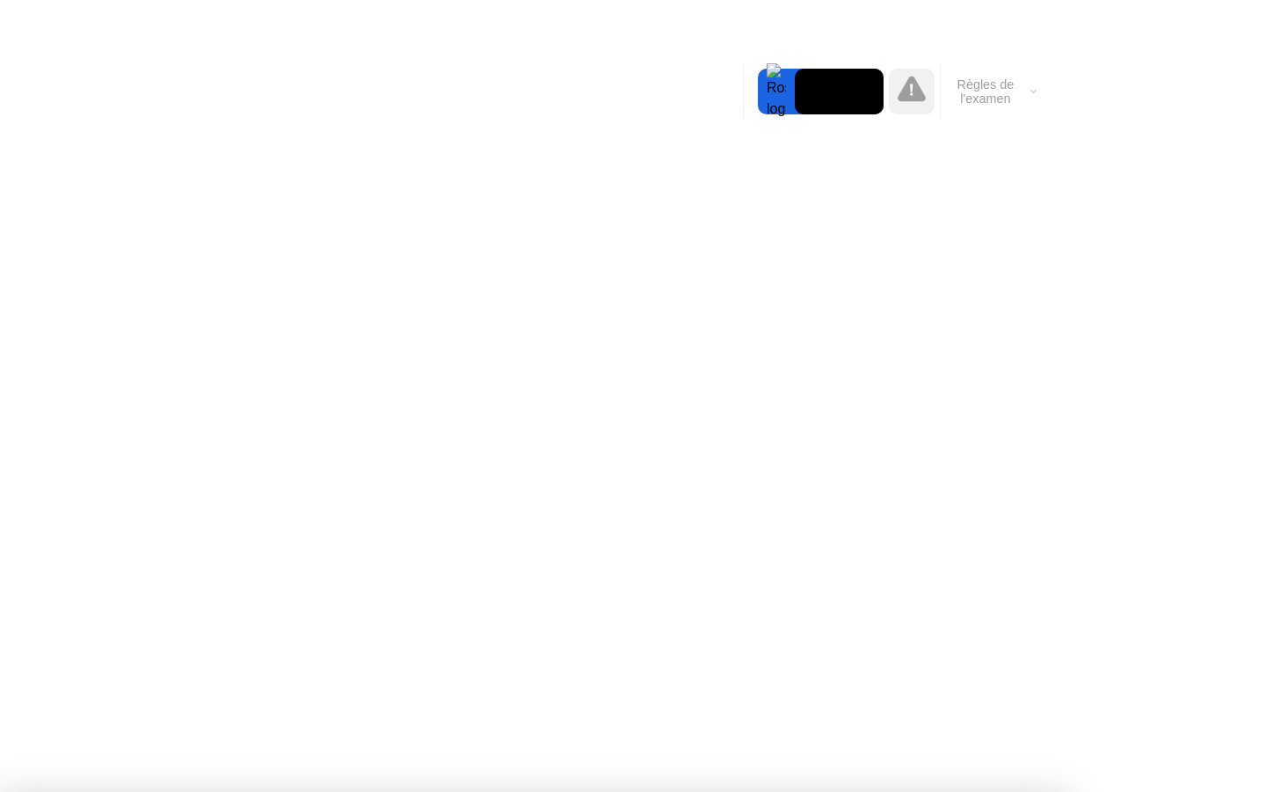
click at [817, 97] on video at bounding box center [839, 92] width 89 height 46
